Goal: Task Accomplishment & Management: Complete application form

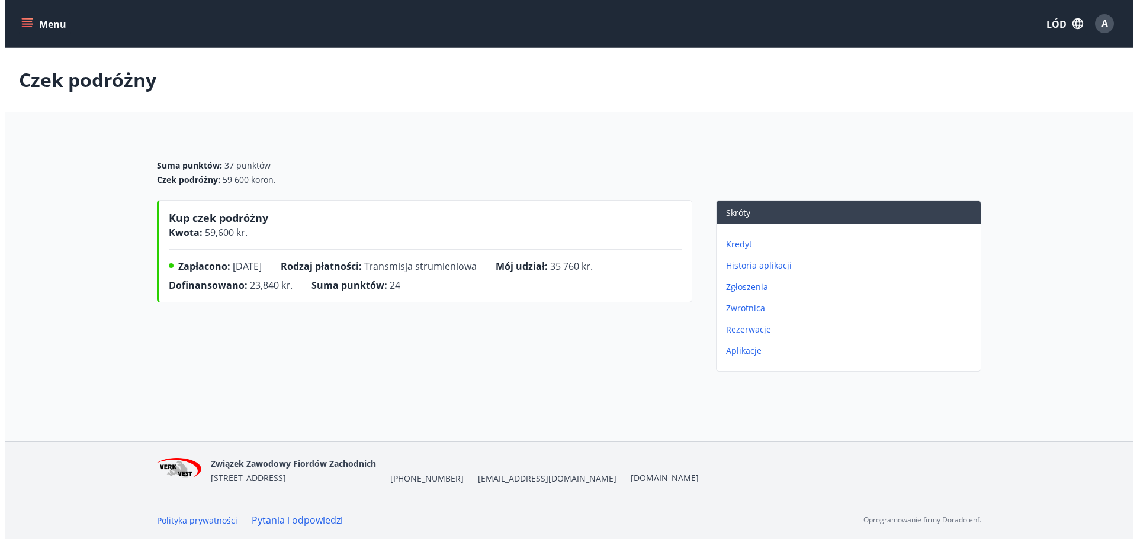
scroll to position [6, 0]
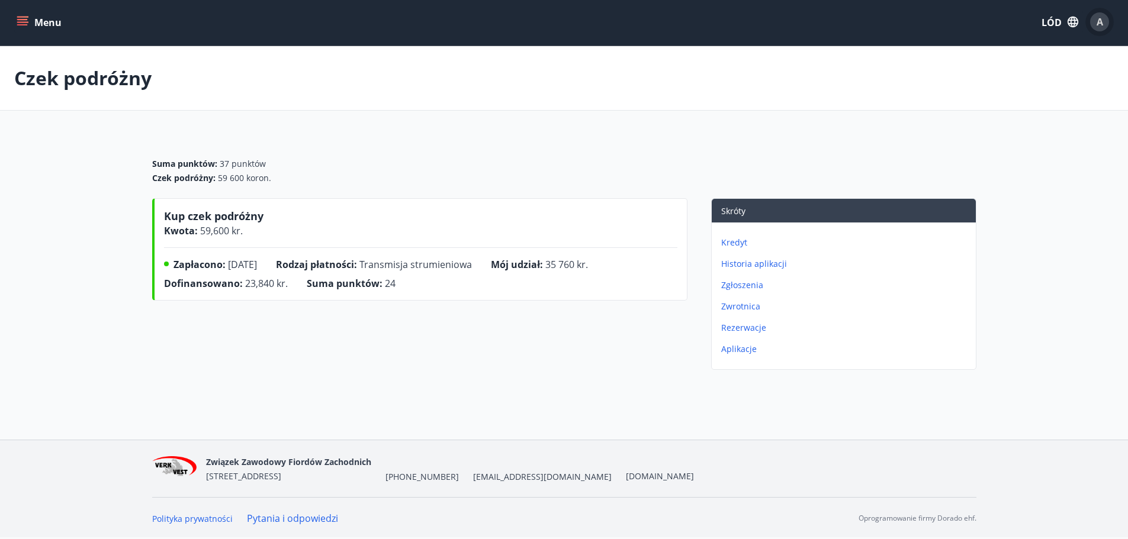
click at [1108, 18] on div "A" at bounding box center [1099, 21] width 19 height 19
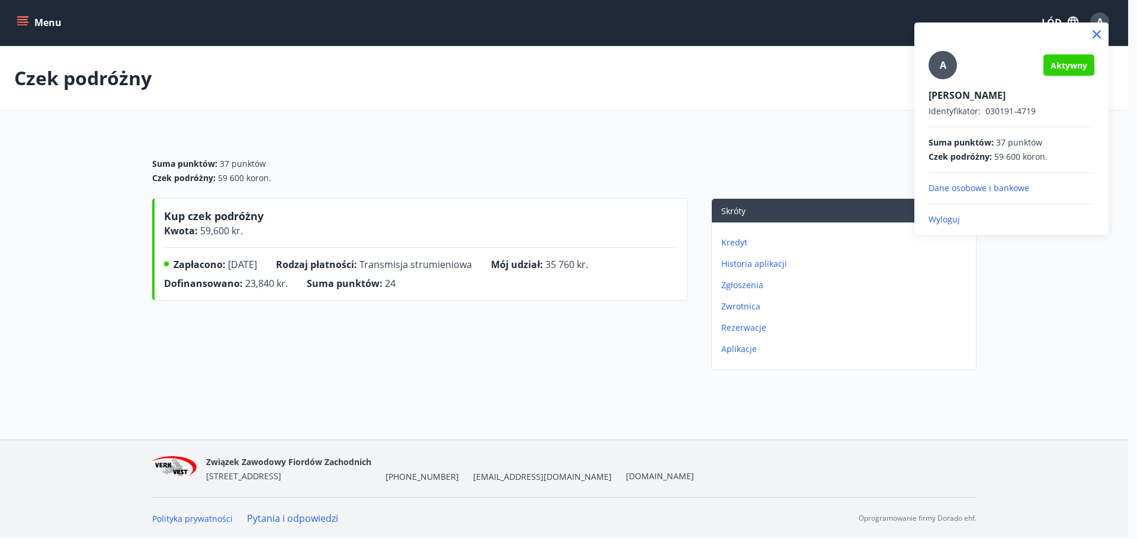
click at [947, 215] on font "Wyloguj" at bounding box center [943, 219] width 31 height 11
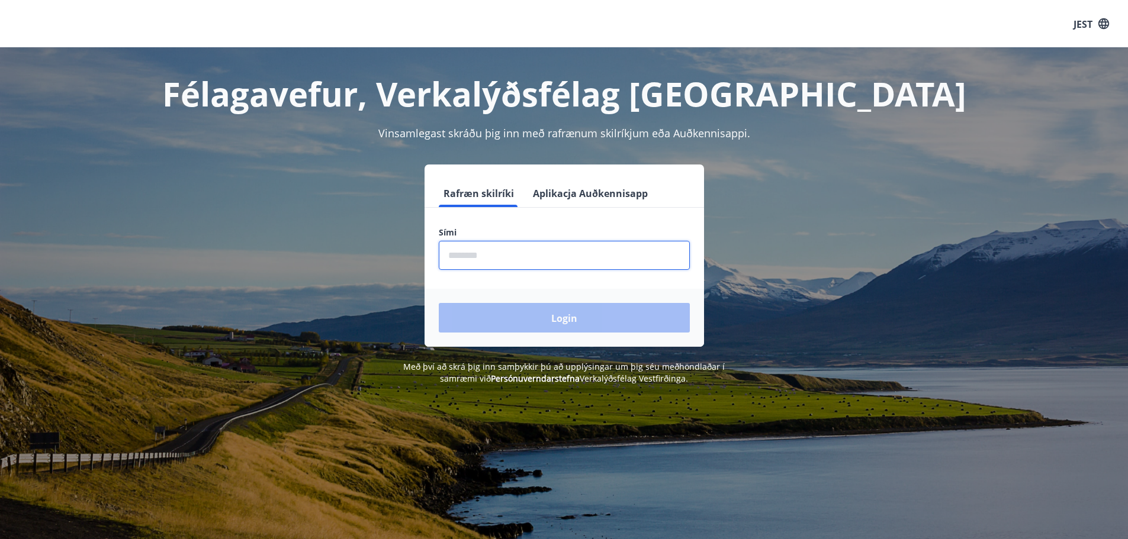
click at [559, 256] on input "phone" at bounding box center [564, 255] width 251 height 29
type input "*"
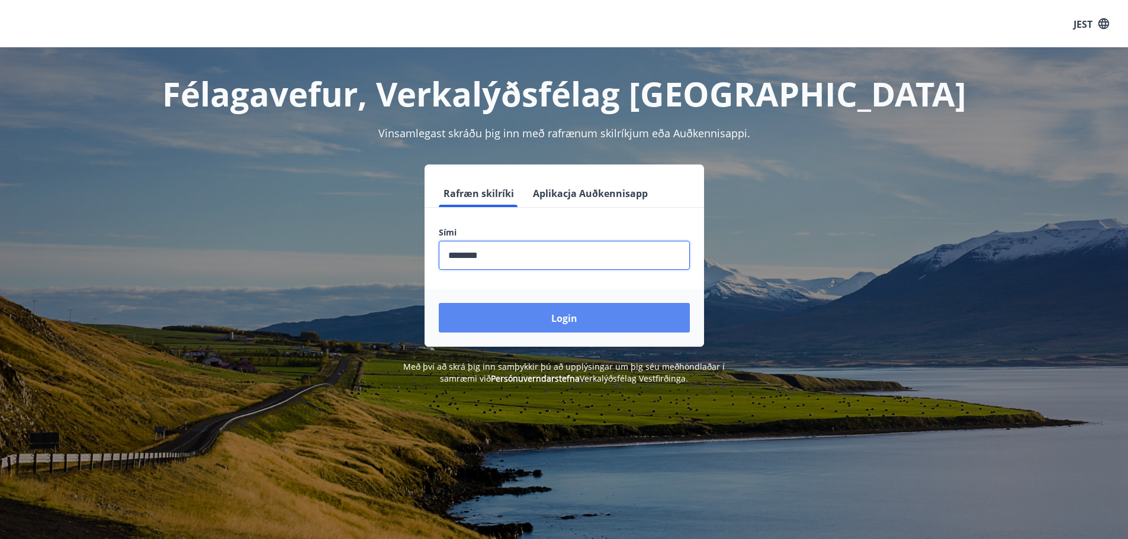
type input "********"
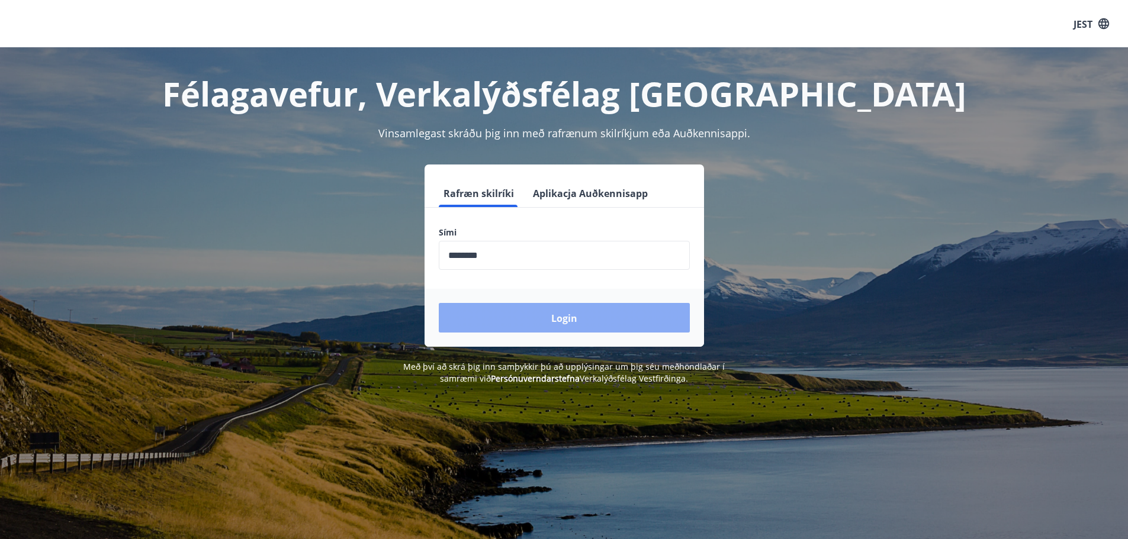
click at [538, 325] on button "Login" at bounding box center [564, 318] width 251 height 30
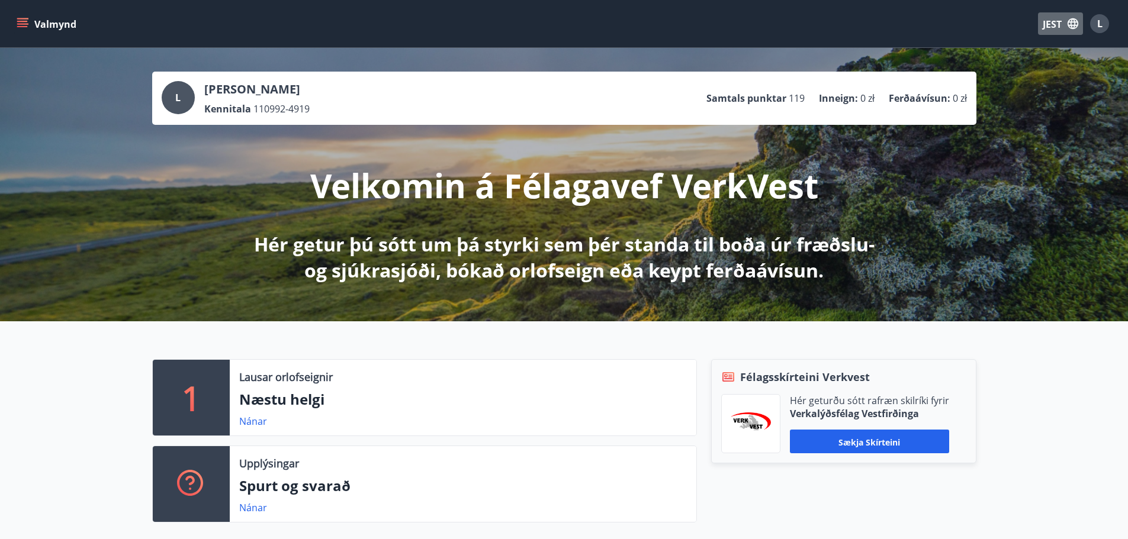
click at [1051, 27] on font "JEST" at bounding box center [1052, 24] width 19 height 13
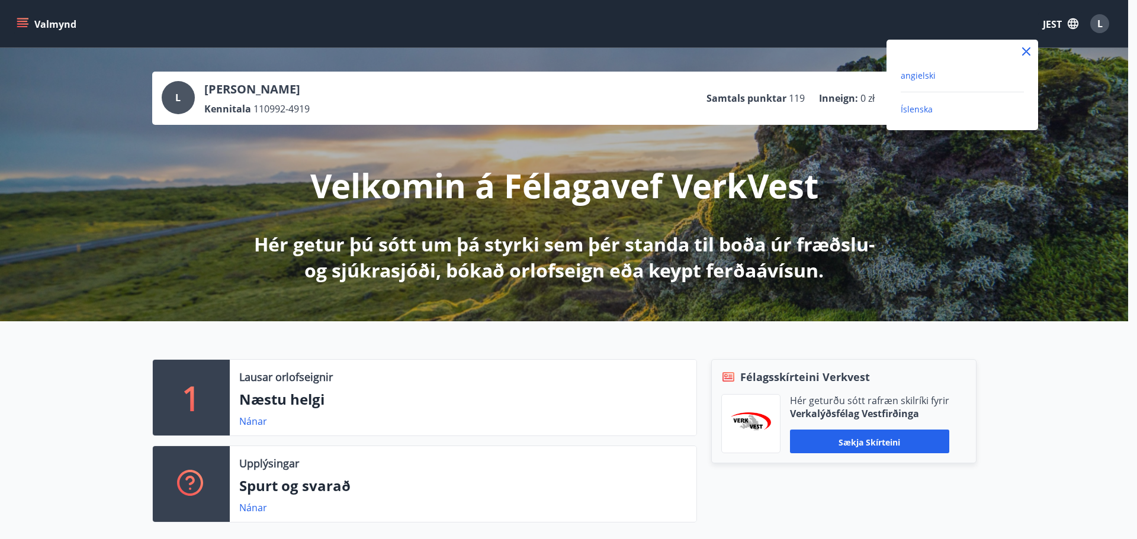
click at [916, 75] on font "angielski" at bounding box center [918, 75] width 35 height 11
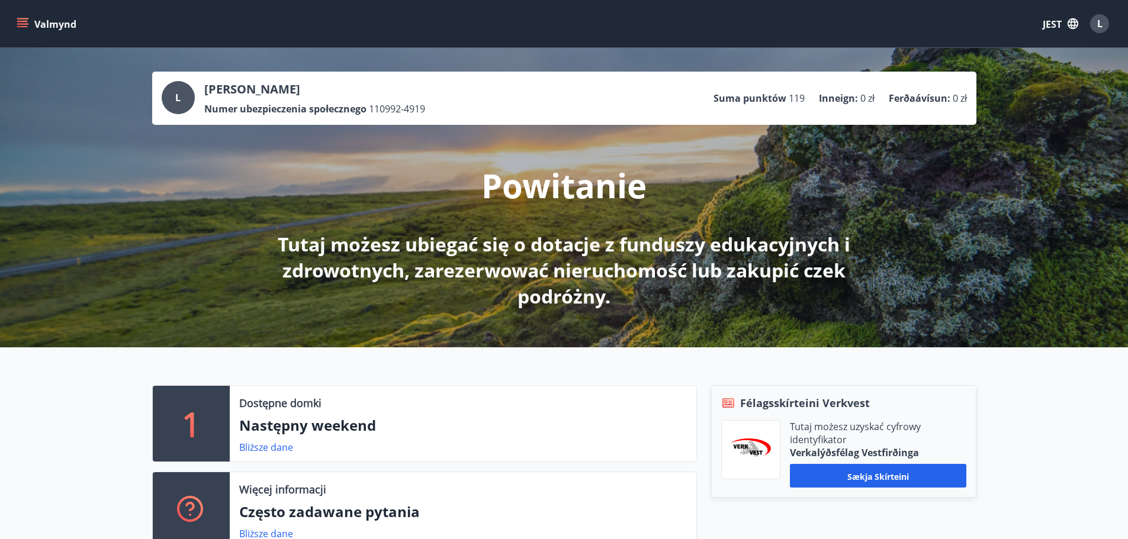
click at [27, 18] on icon "menu" at bounding box center [23, 18] width 13 height 1
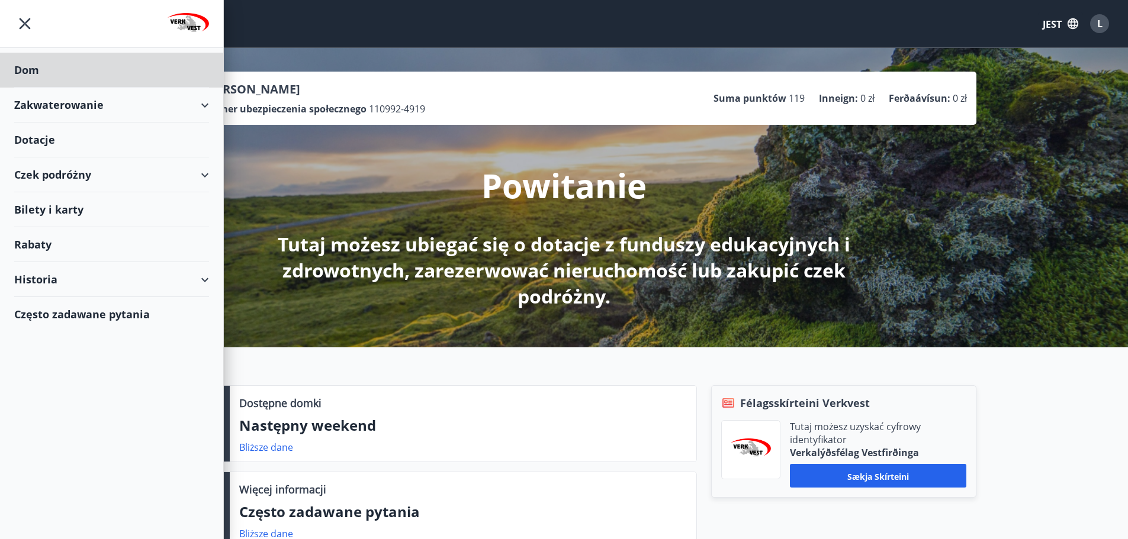
click at [31, 142] on font "Dotacje" at bounding box center [34, 140] width 41 height 14
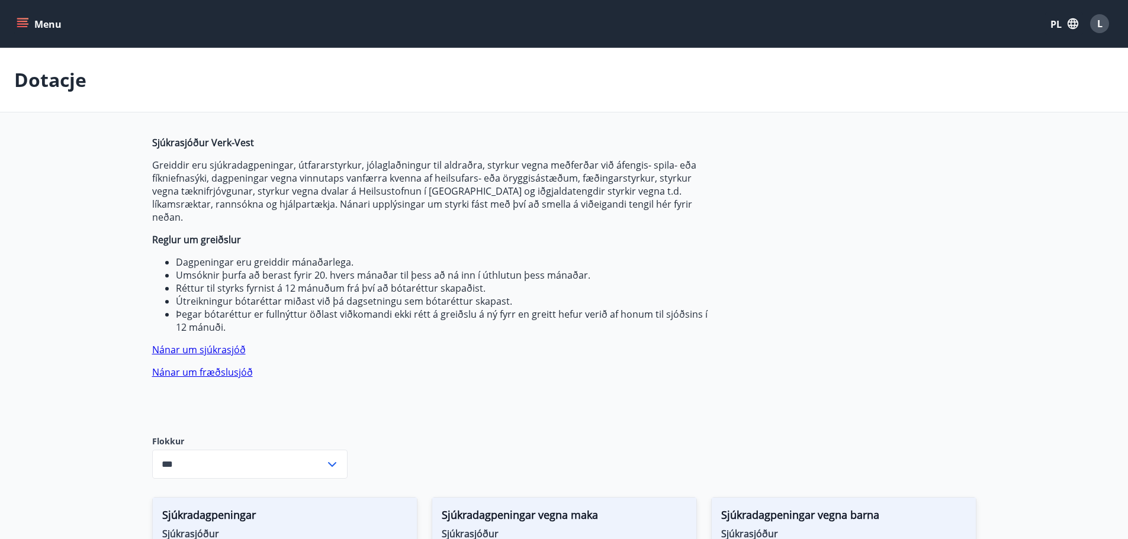
type input "***"
click at [1056, 23] on font "PL" at bounding box center [1055, 24] width 11 height 13
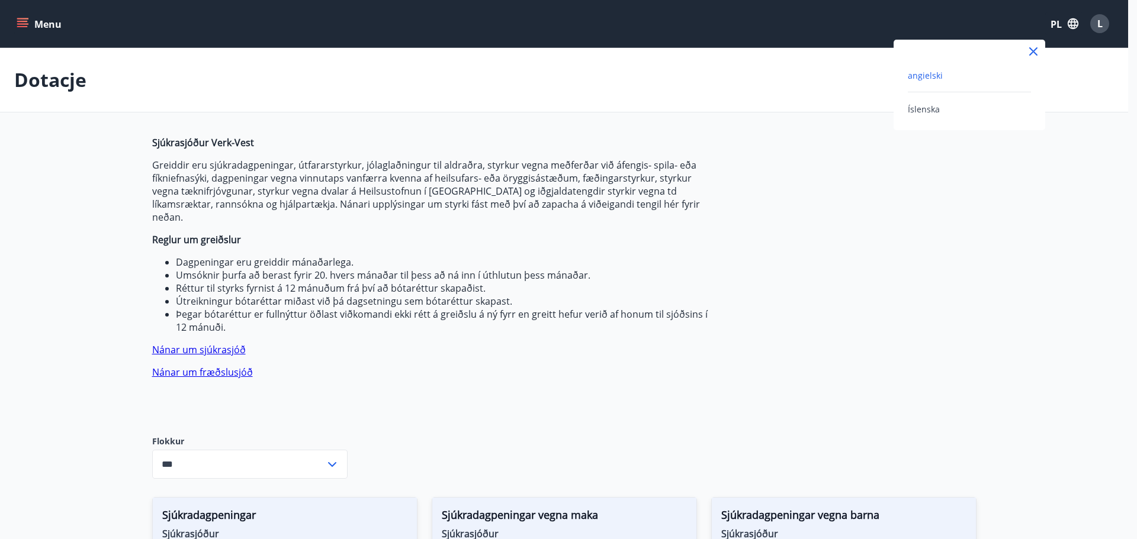
click at [922, 76] on font "angielski" at bounding box center [925, 75] width 35 height 11
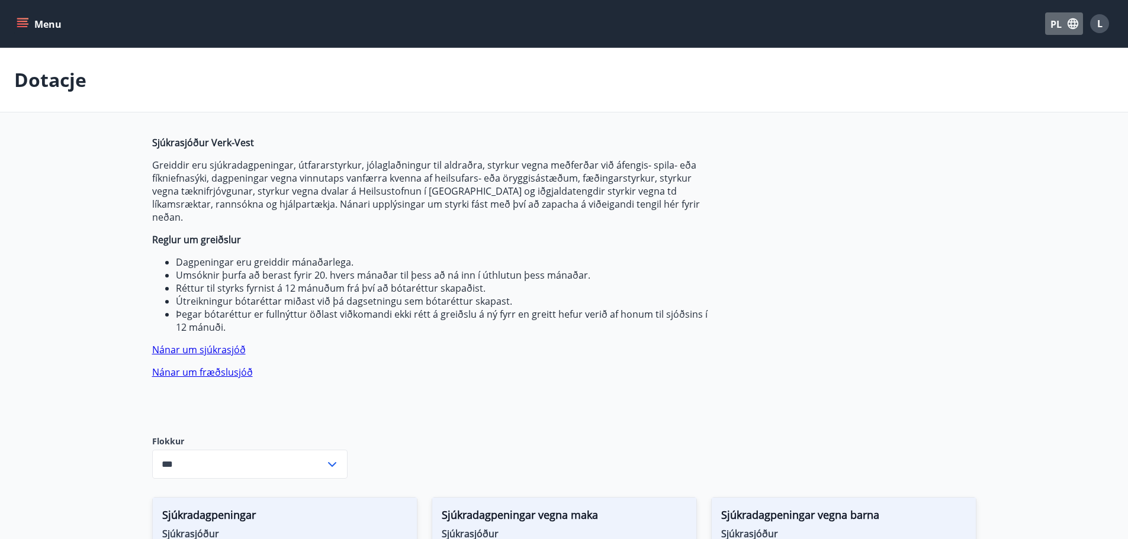
click at [1055, 23] on font "PL" at bounding box center [1055, 24] width 11 height 13
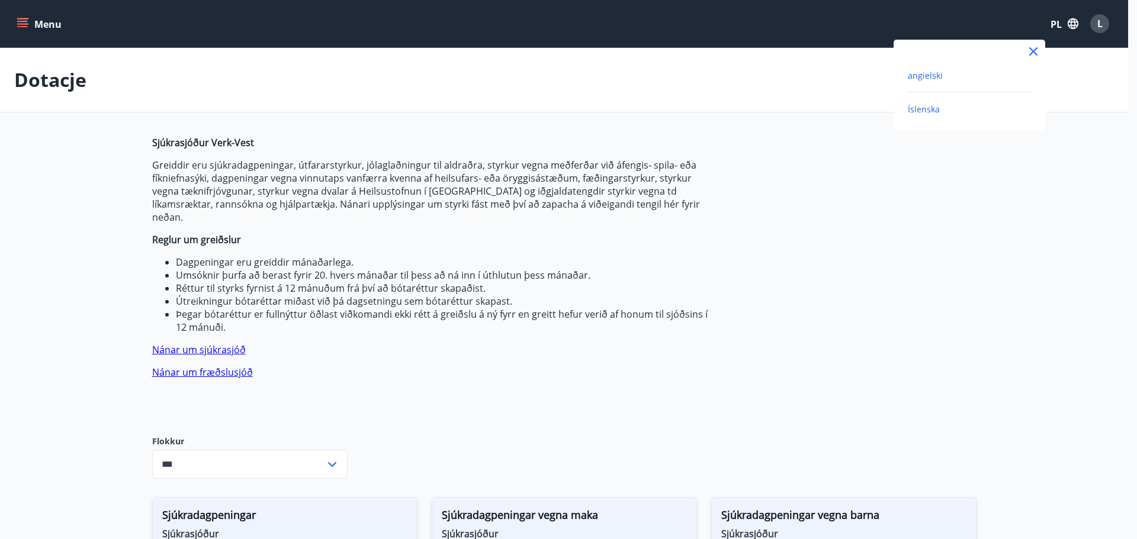
click at [929, 108] on font "Íslenska" at bounding box center [924, 109] width 32 height 11
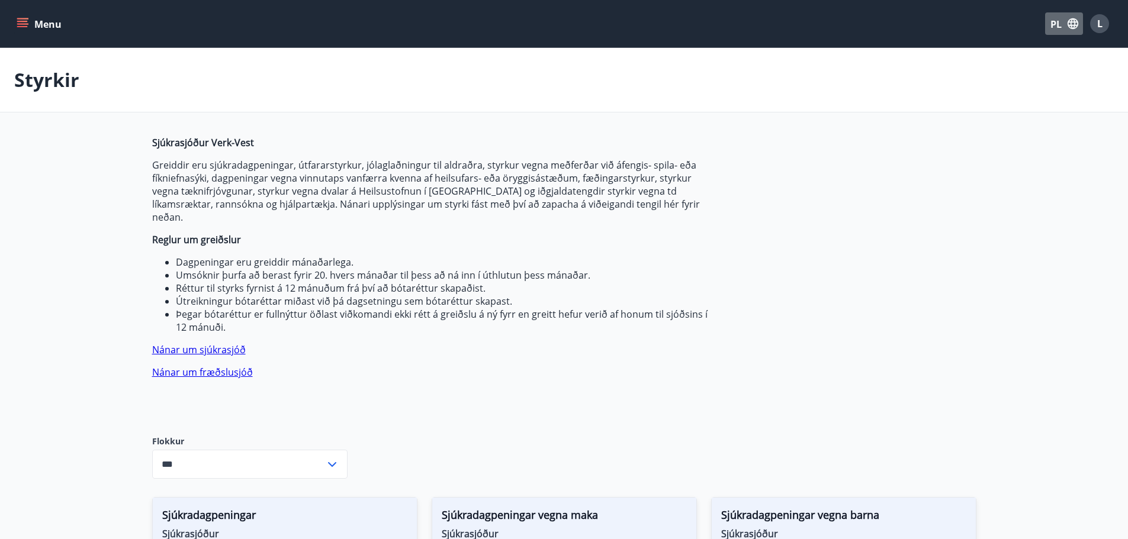
click at [1059, 24] on font "PL" at bounding box center [1055, 24] width 11 height 13
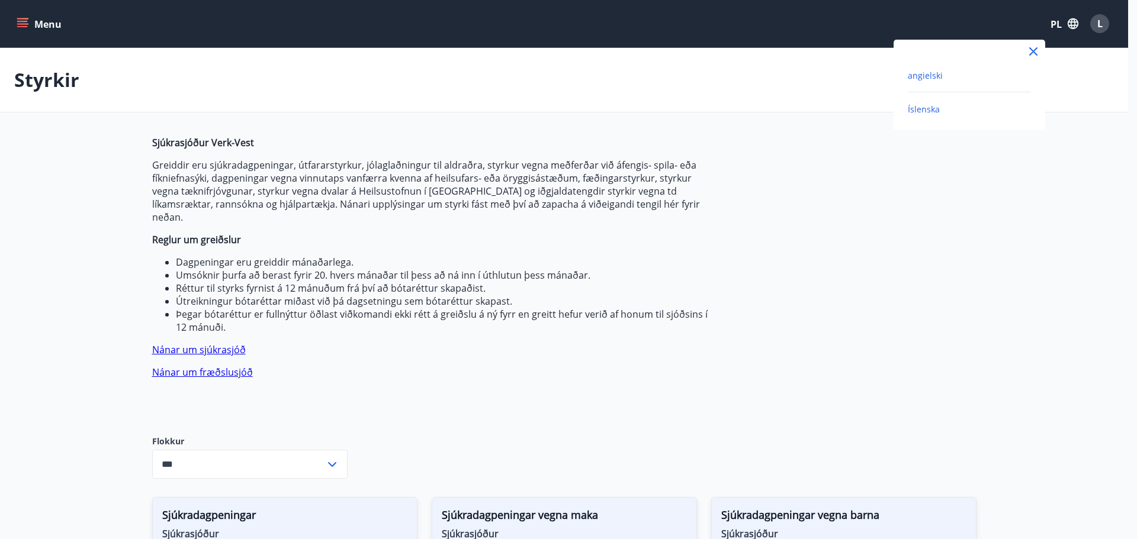
click at [940, 78] on font "angielski" at bounding box center [925, 75] width 35 height 11
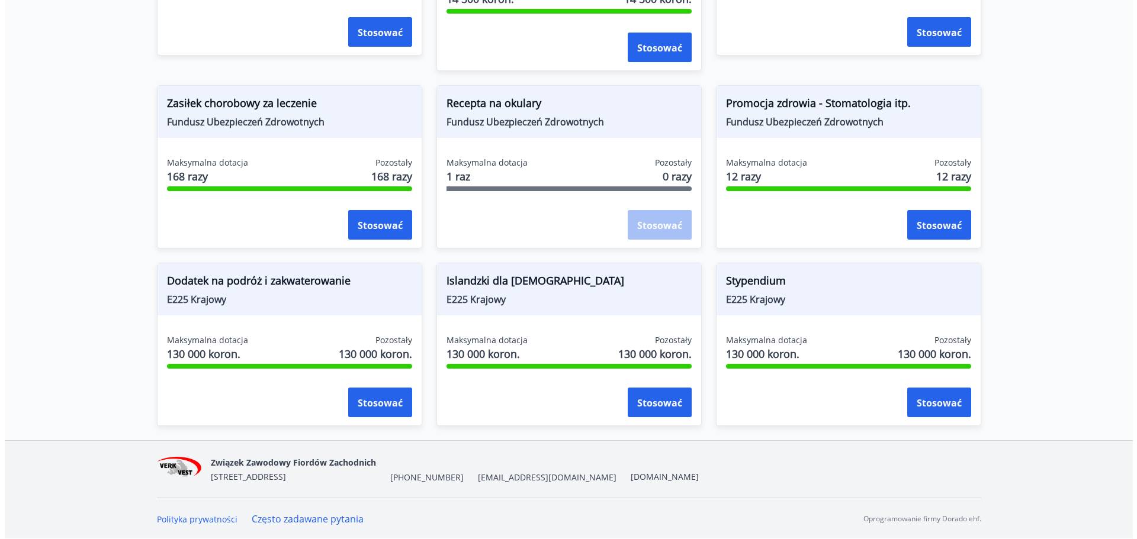
scroll to position [997, 0]
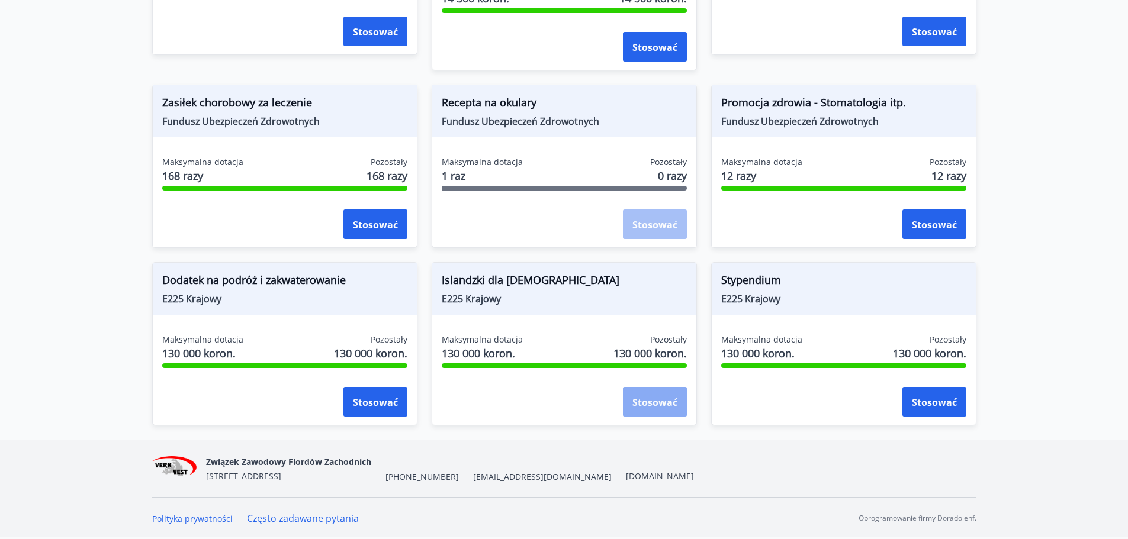
click at [652, 396] on font "Stosować" at bounding box center [654, 402] width 45 height 13
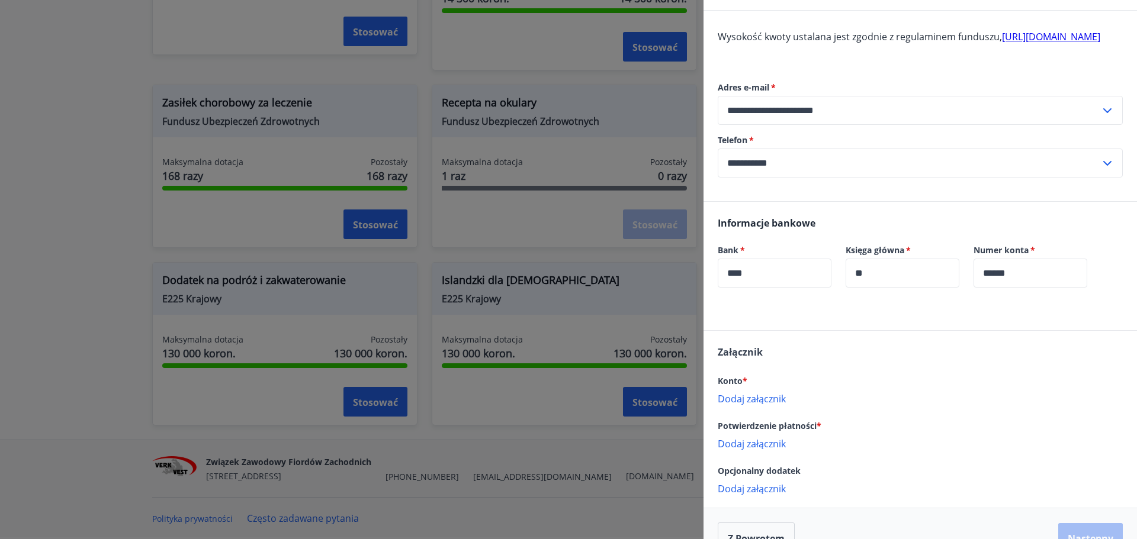
scroll to position [156, 0]
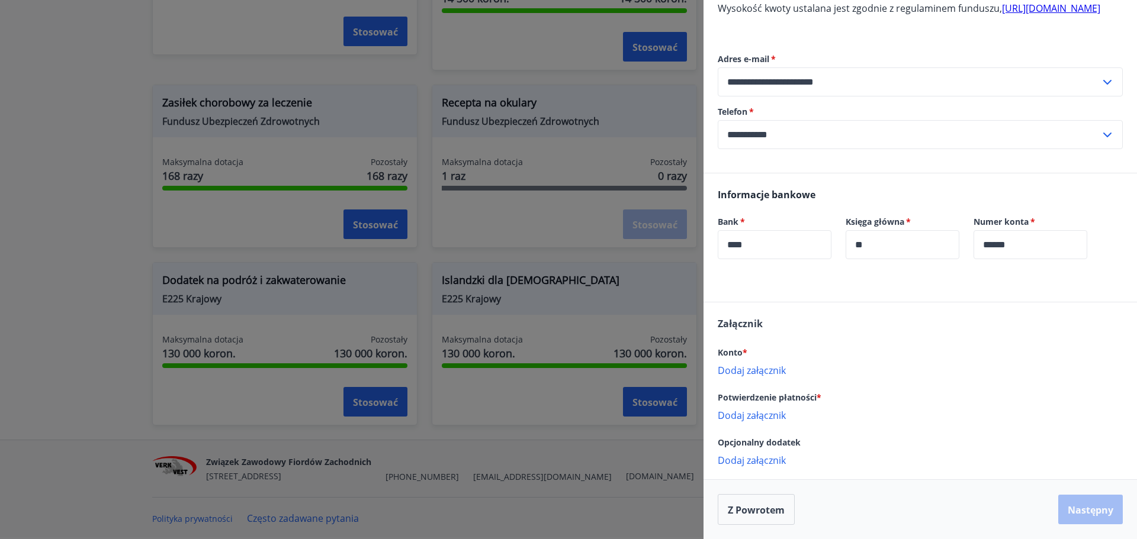
click at [770, 366] on font "Dodaj załącznik" at bounding box center [752, 370] width 68 height 13
click at [765, 367] on font "Dodaj załącznik" at bounding box center [752, 370] width 68 height 13
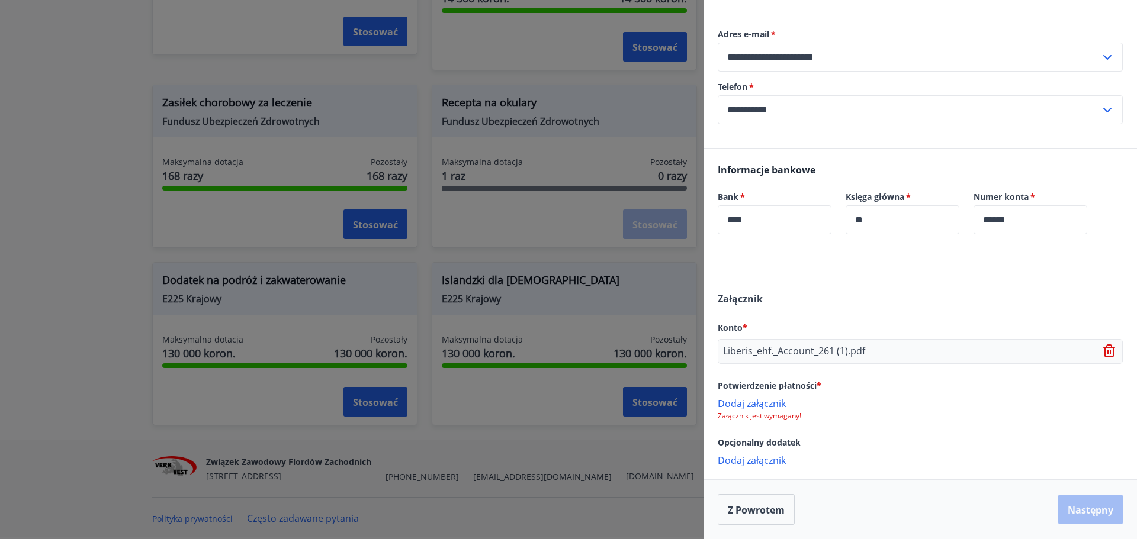
scroll to position [182, 0]
click at [734, 459] on font "Dodaj załącznik" at bounding box center [752, 460] width 68 height 13
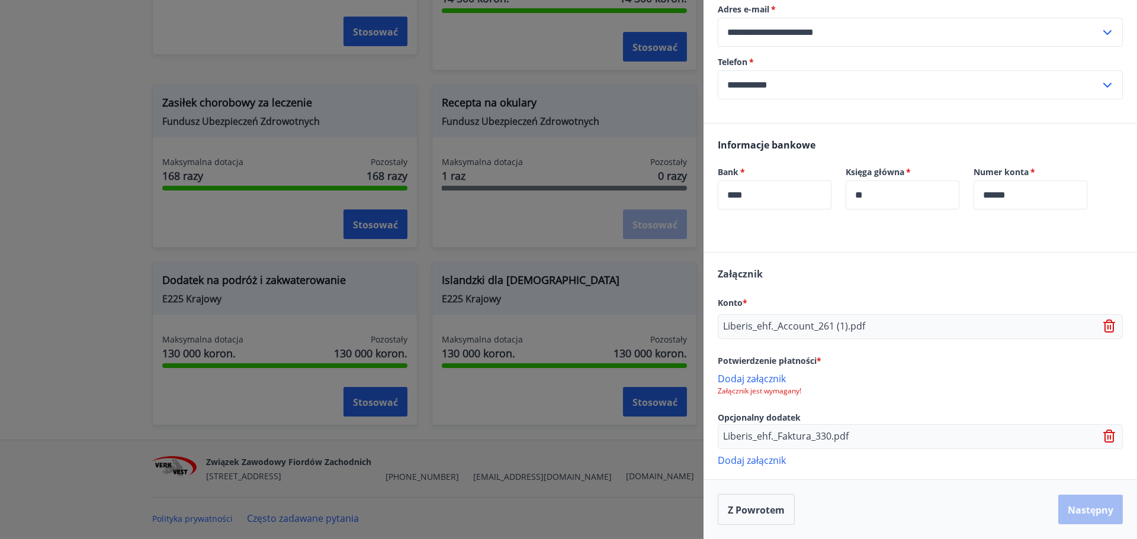
scroll to position [209, 0]
click at [763, 377] on font "Dodaj załącznik" at bounding box center [752, 378] width 68 height 13
click at [765, 465] on font "Dodaj załącznik" at bounding box center [752, 460] width 68 height 13
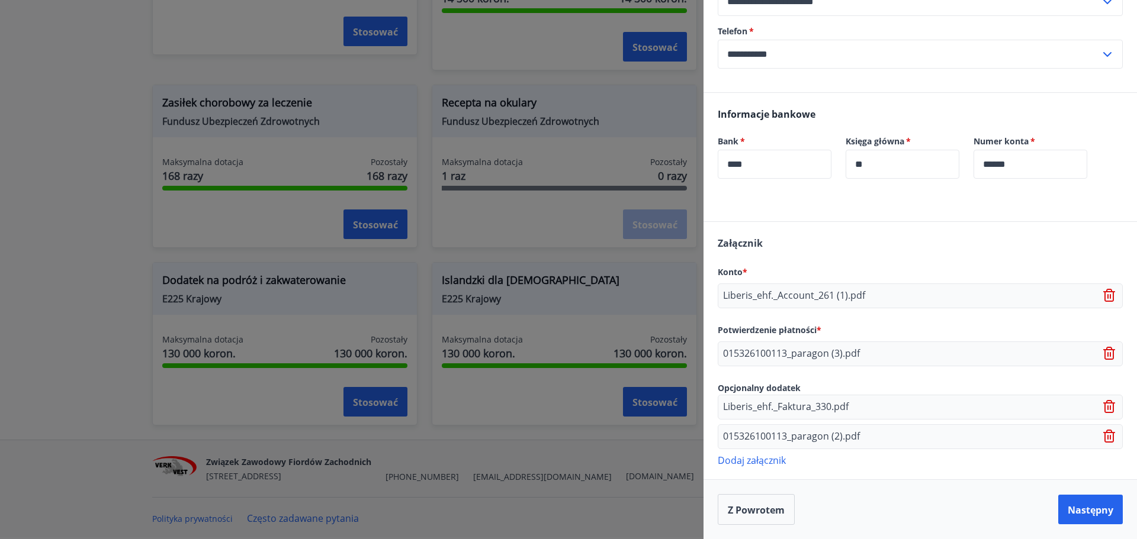
scroll to position [243, 0]
click at [1068, 504] on font "Następny" at bounding box center [1091, 510] width 46 height 13
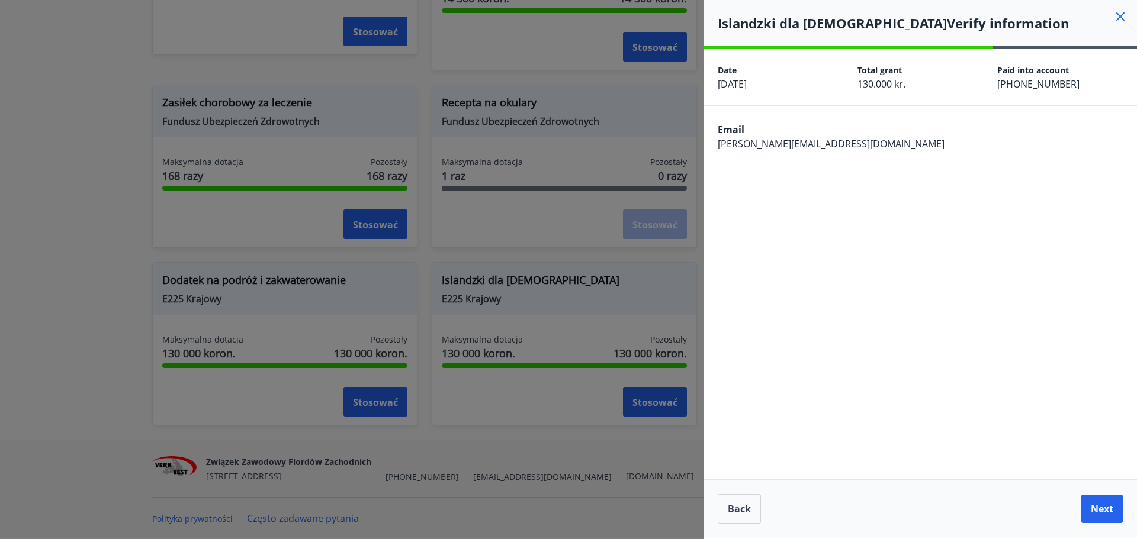
scroll to position [0, 0]
click at [767, 513] on font "Z powrotem" at bounding box center [756, 509] width 57 height 13
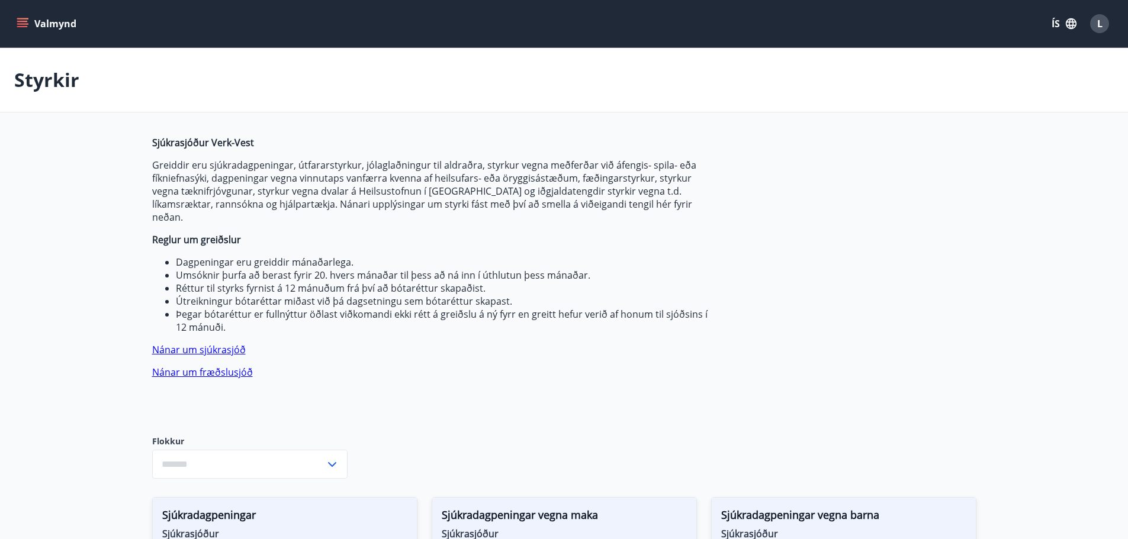
type input "***"
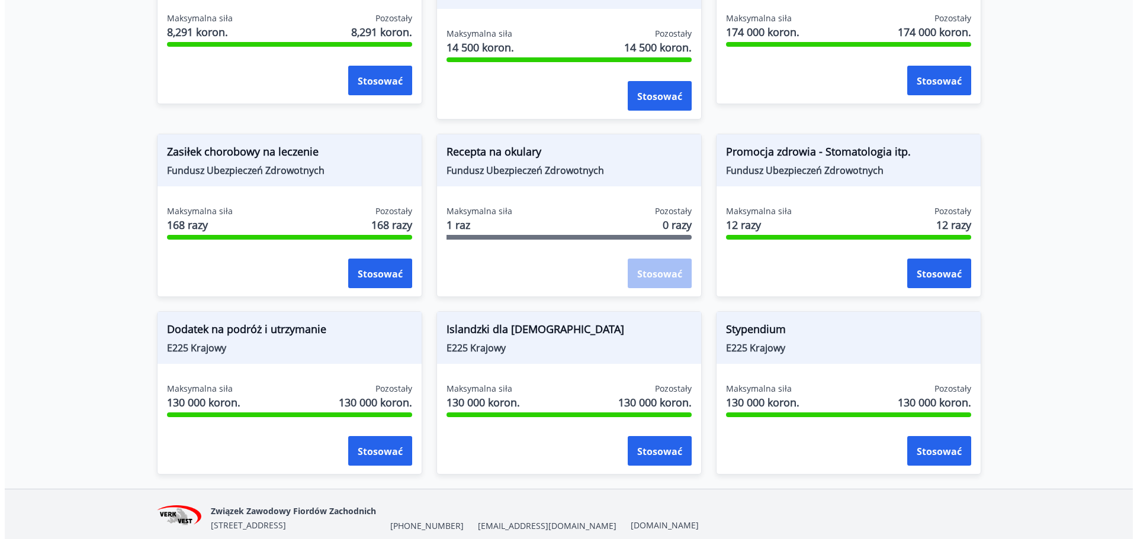
scroll to position [982, 0]
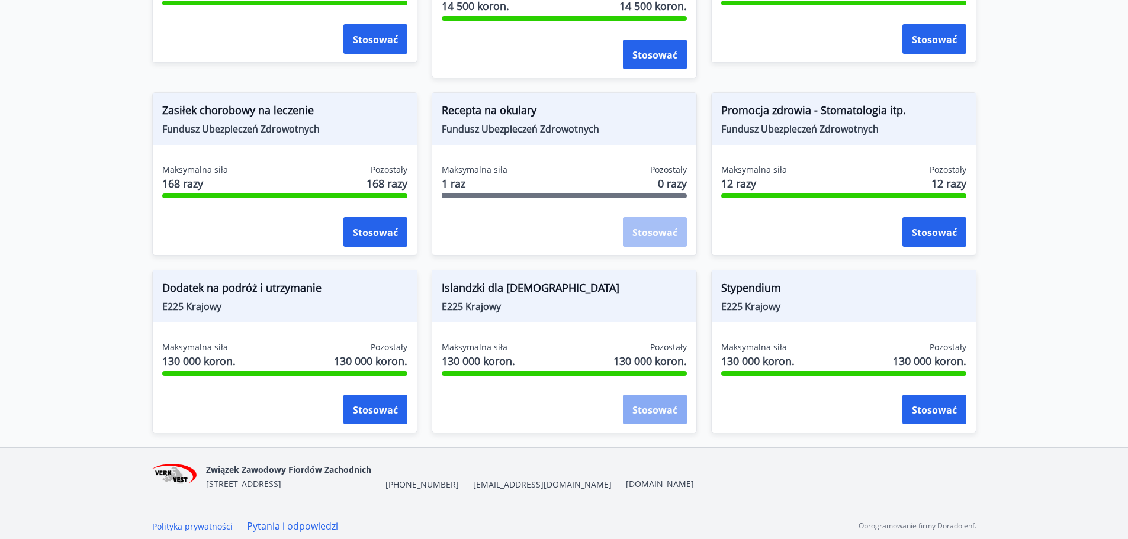
click at [656, 410] on font "Stosować" at bounding box center [654, 410] width 45 height 13
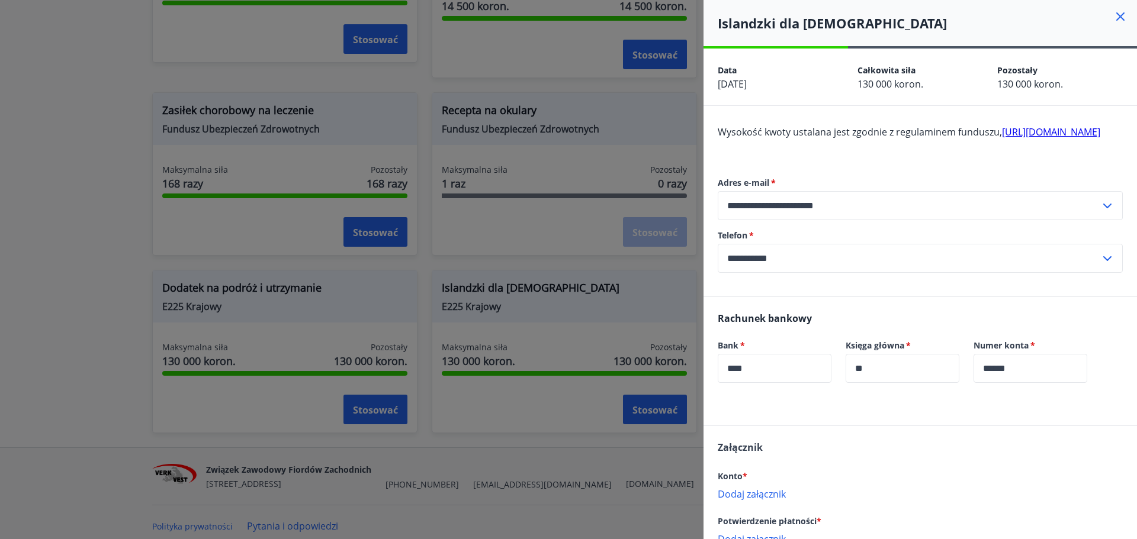
scroll to position [156, 0]
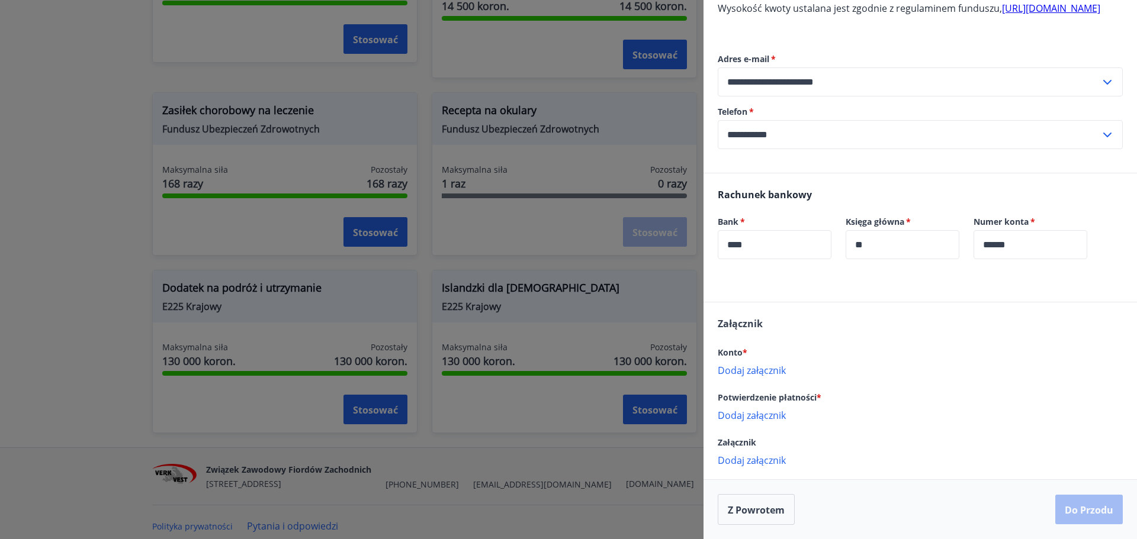
click at [751, 369] on font "Dodaj załącznik" at bounding box center [752, 370] width 68 height 13
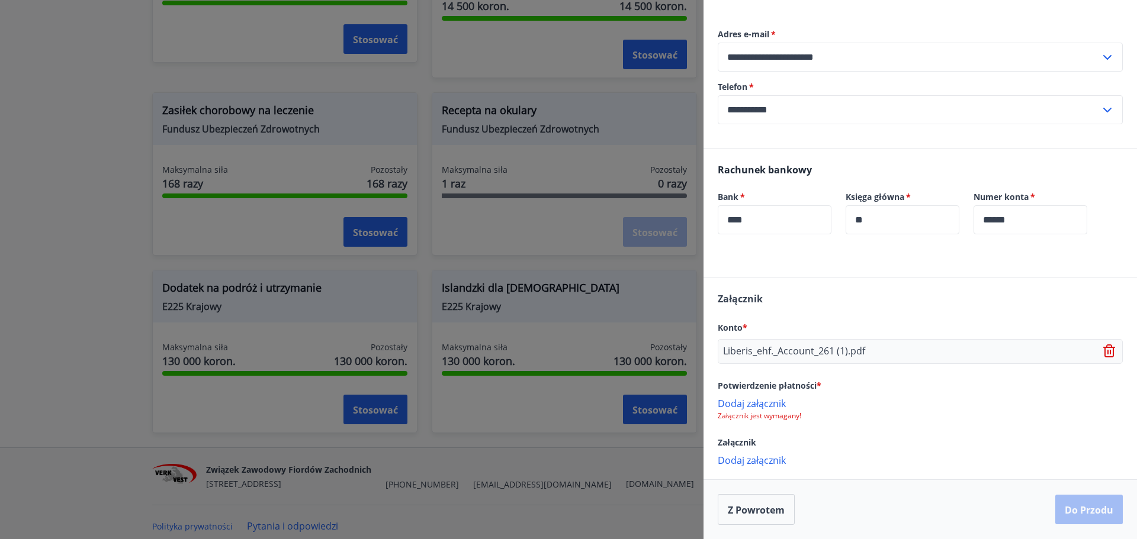
scroll to position [182, 0]
click at [737, 395] on div "Potwierdzenie płatności * Dodaj załącznik Załącznik jest wymagany!" at bounding box center [920, 399] width 405 height 43
click at [737, 404] on font "Dodaj załącznik" at bounding box center [752, 403] width 68 height 13
click at [760, 467] on font "Dodaj załącznik" at bounding box center [752, 460] width 68 height 13
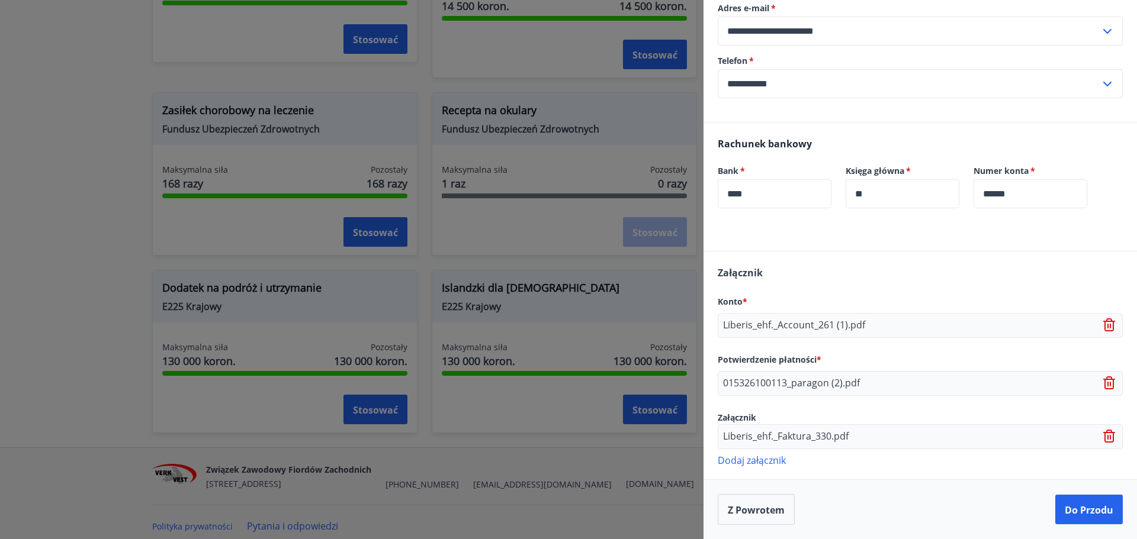
click at [769, 467] on font "Dodaj załącznik" at bounding box center [752, 460] width 68 height 13
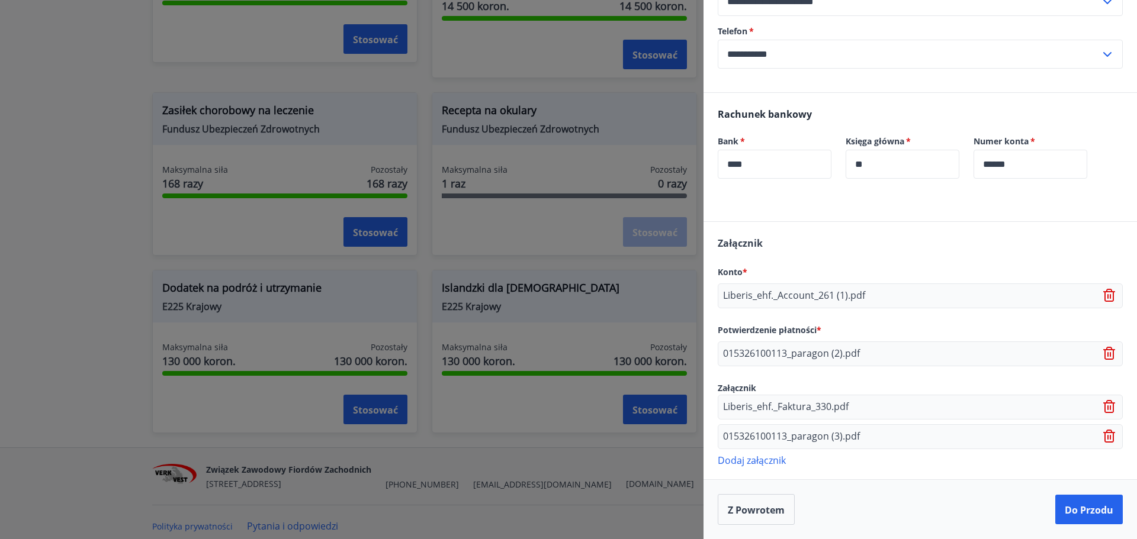
scroll to position [243, 0]
click at [1079, 514] on font "Do przodu" at bounding box center [1089, 510] width 49 height 13
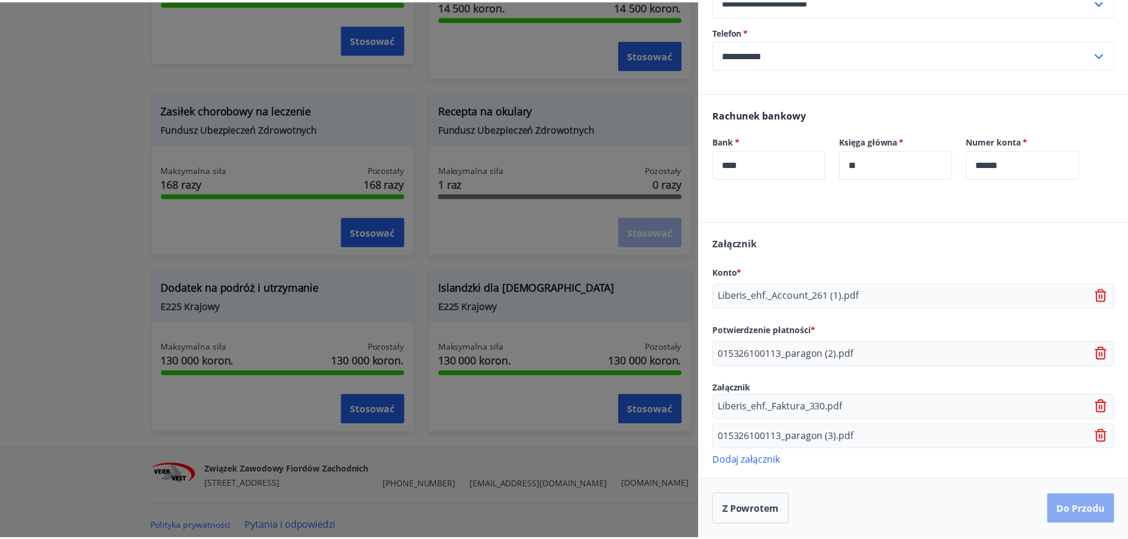
scroll to position [0, 0]
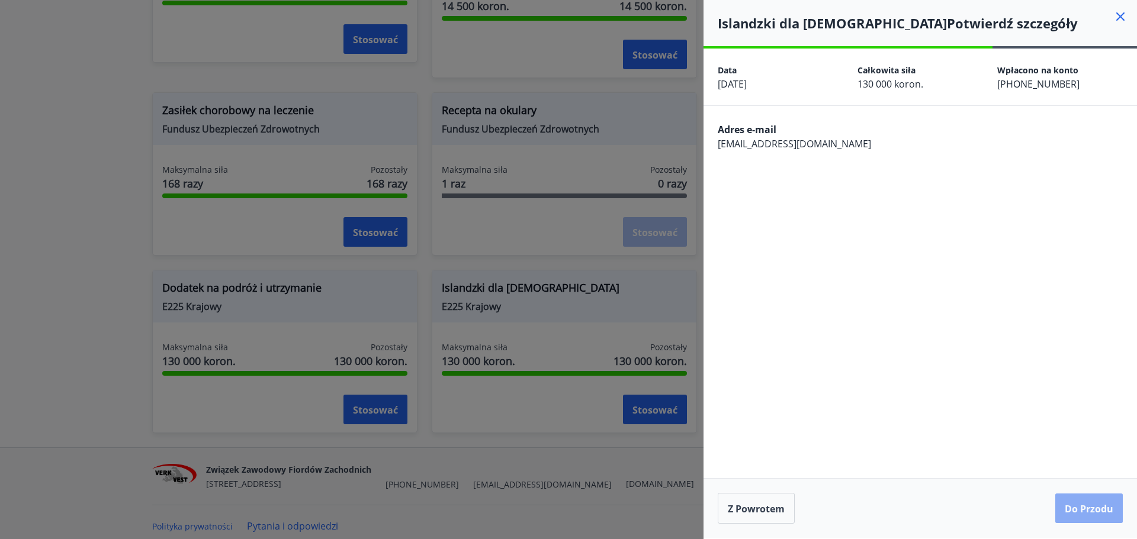
click at [1075, 512] on font "Do przodu" at bounding box center [1089, 509] width 49 height 13
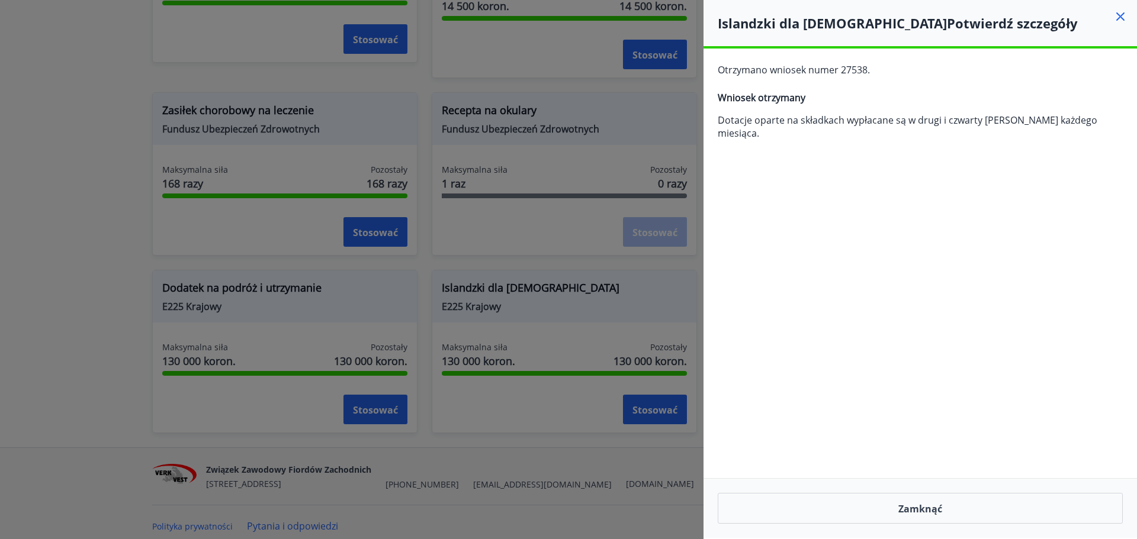
click at [848, 313] on div "**********" at bounding box center [919, 294] width 433 height 490
click at [905, 507] on font "Zamknąć" at bounding box center [920, 509] width 44 height 13
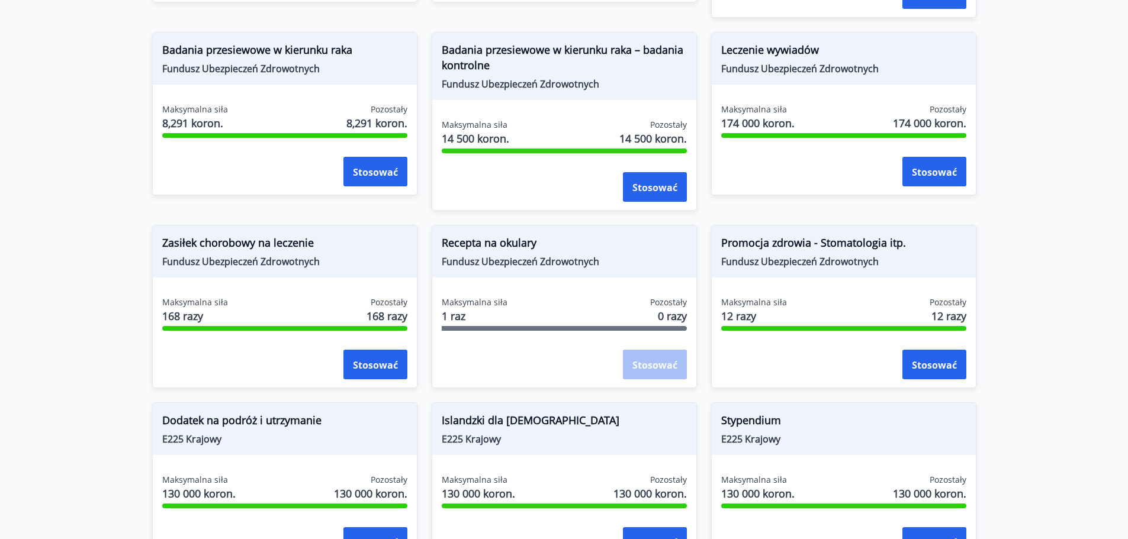
scroll to position [823, 0]
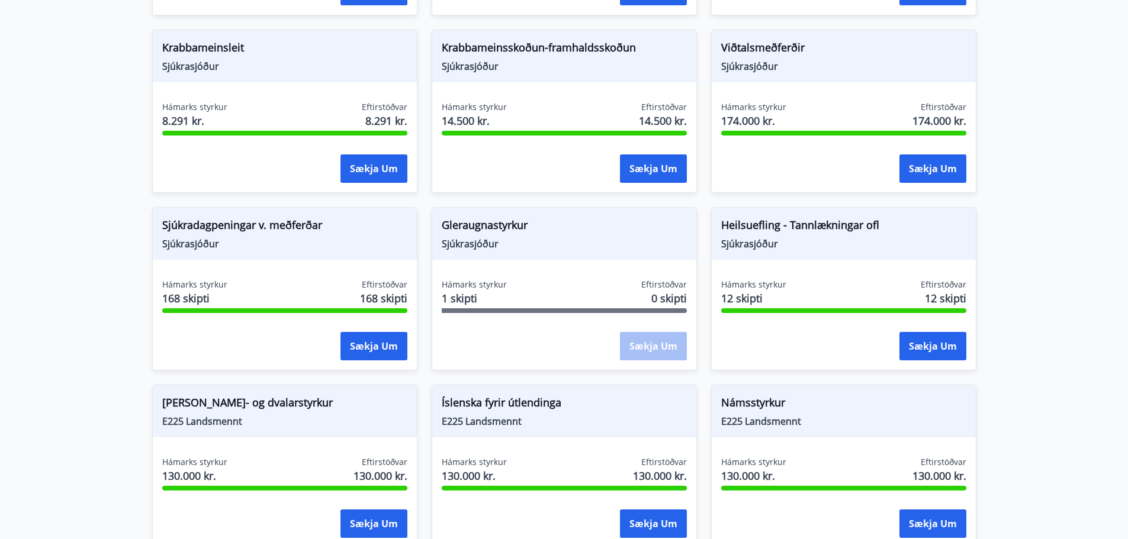
click at [816, 67] on div "Viðtalsmeðferðir Sjúkrasjóður" at bounding box center [844, 56] width 264 height 52
drag, startPoint x: 800, startPoint y: 61, endPoint x: 718, endPoint y: 40, distance: 84.9
click at [718, 40] on div "Viðtalsmeðferðir Sjúkrasjóður" at bounding box center [844, 56] width 264 height 52
copy div "Viðtalsmeðferðir Sjúkrasjóður"
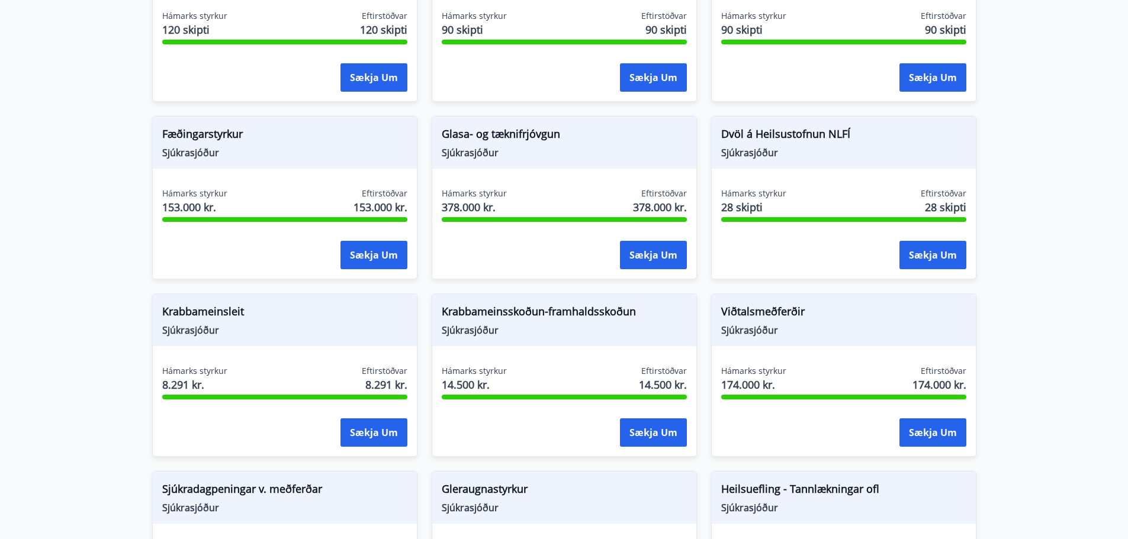
scroll to position [535, 0]
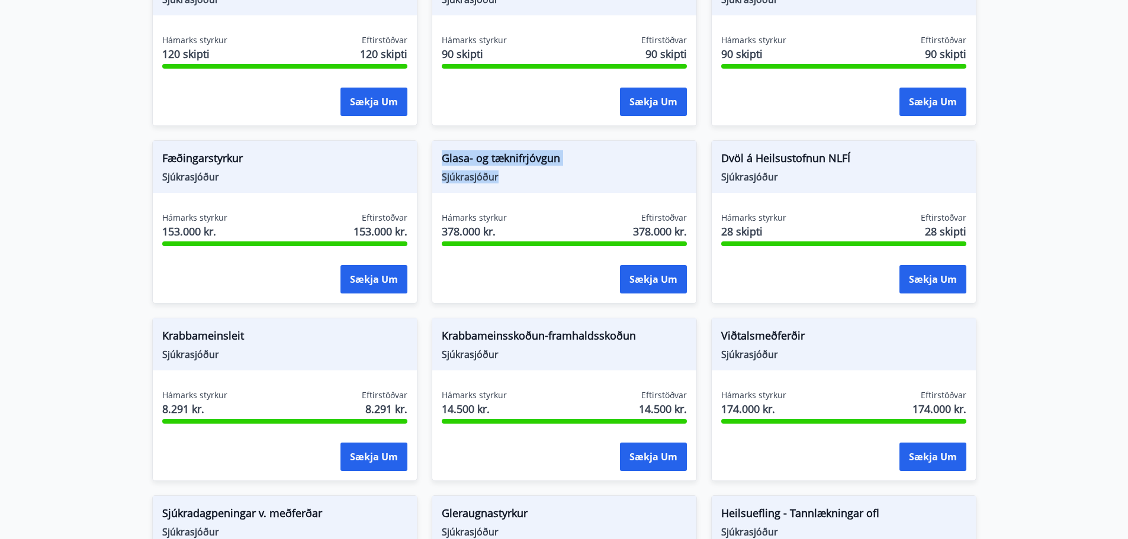
drag, startPoint x: 513, startPoint y: 162, endPoint x: 439, endPoint y: 146, distance: 75.7
click at [439, 146] on div "Glasa- og tæknifrjóvgun Sjúkrasjóður" at bounding box center [564, 167] width 264 height 52
copy div "Glasa- og tæknifrjóvgun Sjúkrasjóður"
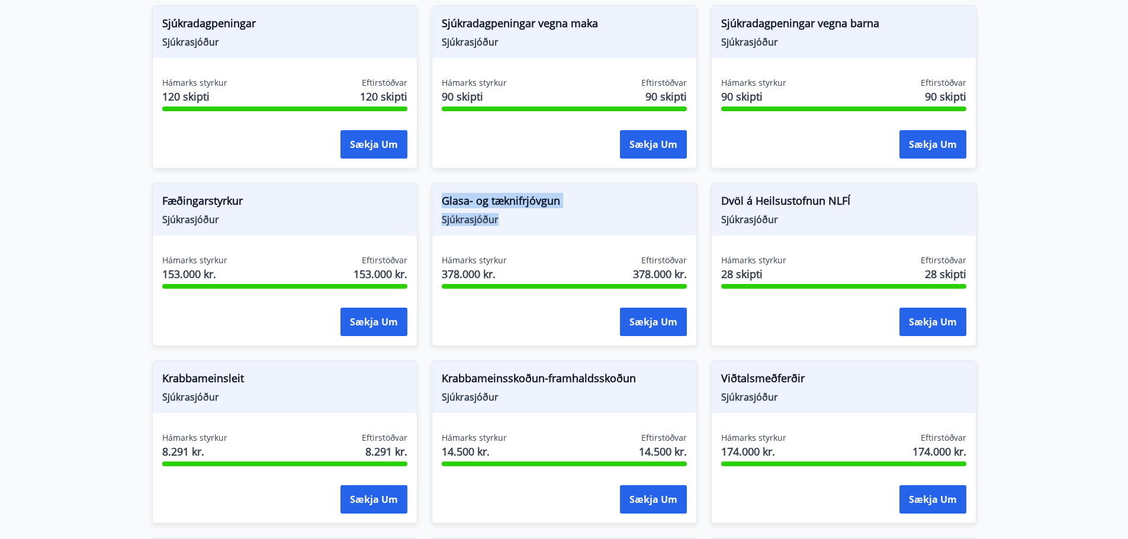
scroll to position [491, 0]
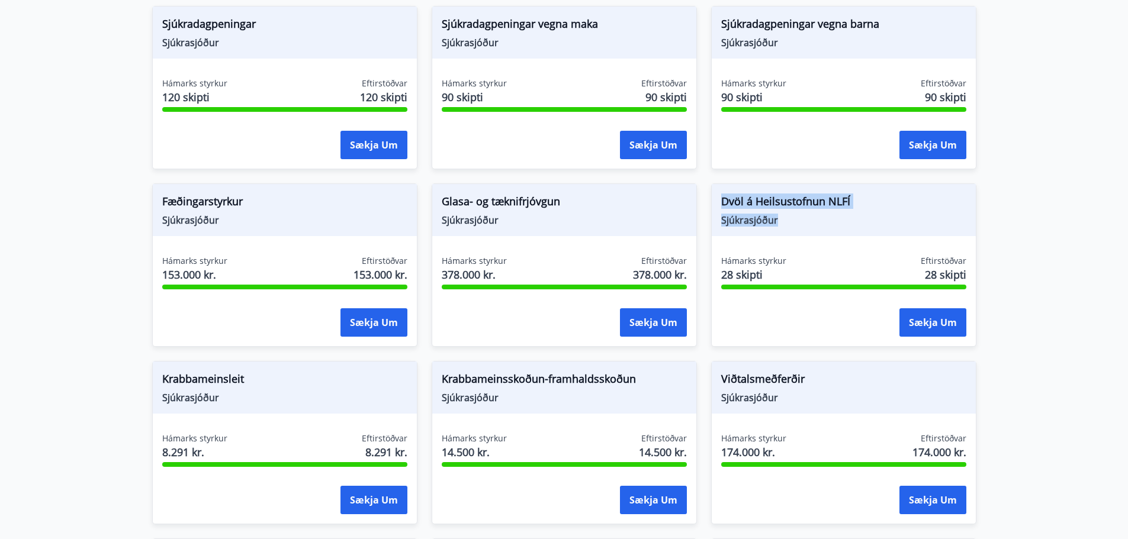
drag, startPoint x: 767, startPoint y: 207, endPoint x: 718, endPoint y: 184, distance: 53.8
click at [718, 184] on div "Dvöl á Heilsustofnun NLFÍ Sjúkrasjóður" at bounding box center [844, 210] width 264 height 52
copy div "Dvöl á Heilsustofnun NLFÍ Sjúkrasjóður"
click at [1094, 310] on main "Styrkir Sjúkrasjóður Verk-Vest Greiddir eru sjúkradagpeningar, útfararstyrkur, …" at bounding box center [564, 226] width 1128 height 1338
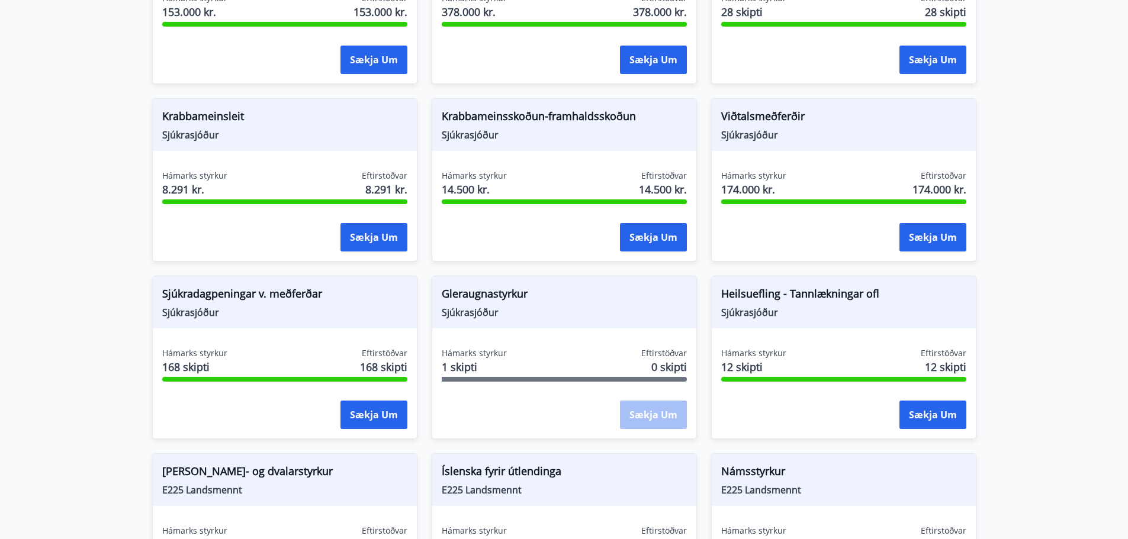
scroll to position [927, 0]
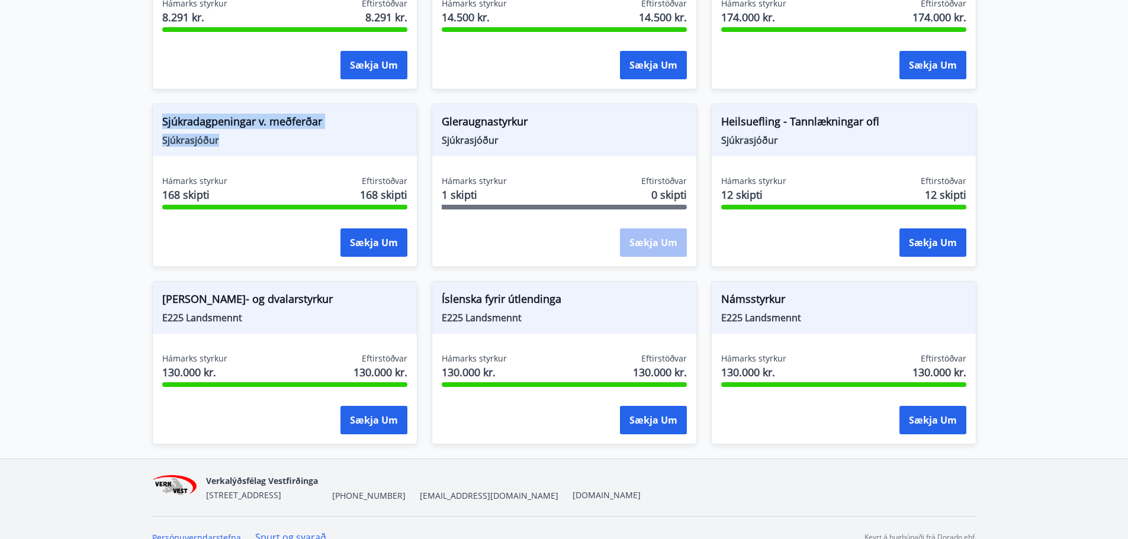
drag, startPoint x: 238, startPoint y: 135, endPoint x: 136, endPoint y: 104, distance: 106.6
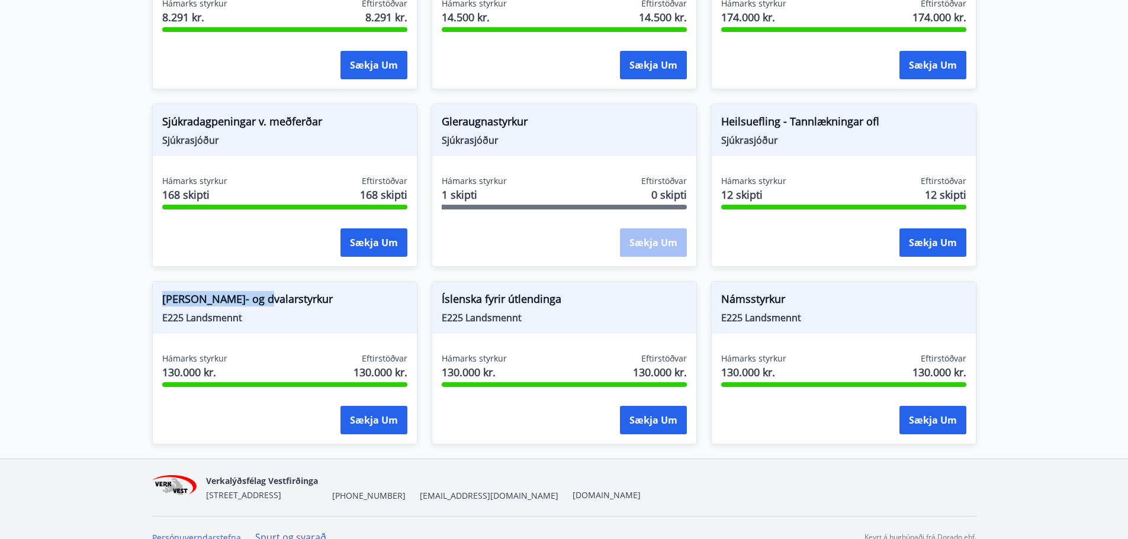
drag, startPoint x: 256, startPoint y: 301, endPoint x: 159, endPoint y: 292, distance: 98.1
click at [159, 292] on div "Ferða- og dvalarstyrkur E225 Landsmennt" at bounding box center [285, 308] width 264 height 52
drag, startPoint x: 261, startPoint y: 301, endPoint x: 173, endPoint y: 280, distance: 90.0
click at [173, 282] on div "Ferða- og dvalarstyrkur E225 Landsmennt" at bounding box center [285, 308] width 264 height 52
drag, startPoint x: 295, startPoint y: 311, endPoint x: 148, endPoint y: 273, distance: 152.2
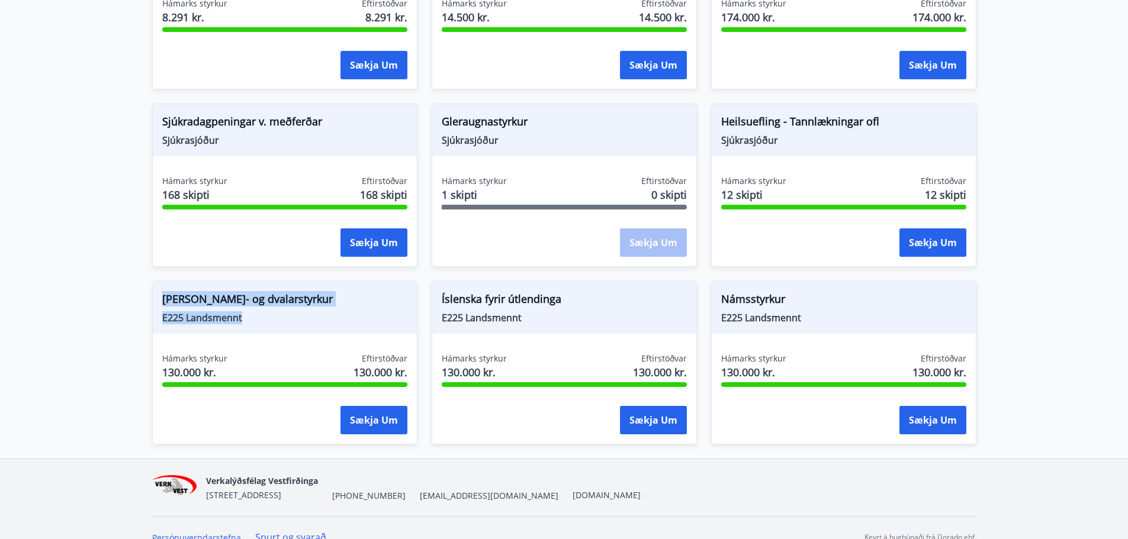
click at [148, 273] on div "Ferða- og dvalarstyrkur E225 Landsmennt Hámarks styrkur 130.000 kr. Eftirstöðva…" at bounding box center [277, 356] width 279 height 178
copy div "Ferða- og dvalarstyrkur E225 Landsmennt"
